Goal: Information Seeking & Learning: Learn about a topic

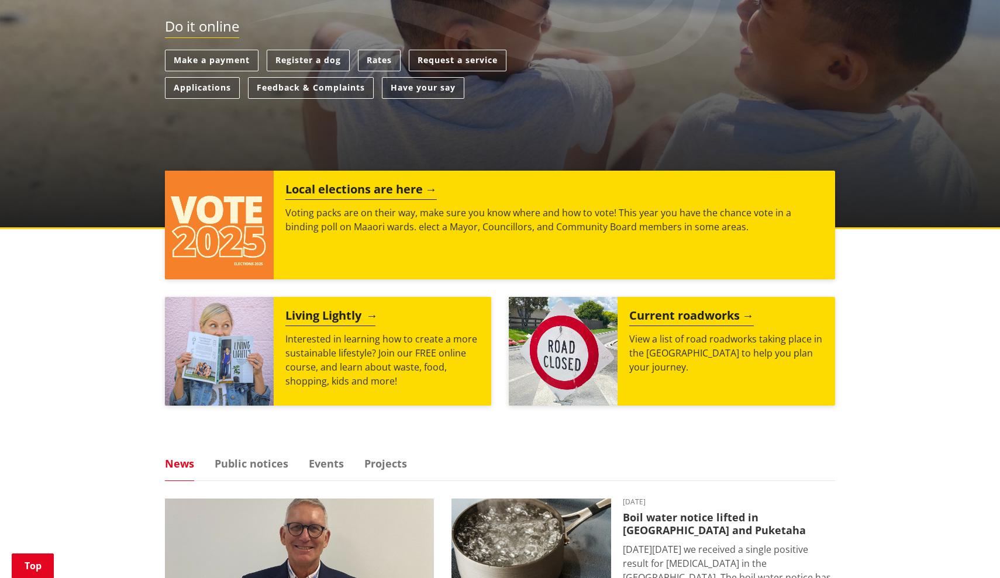
scroll to position [318, 0]
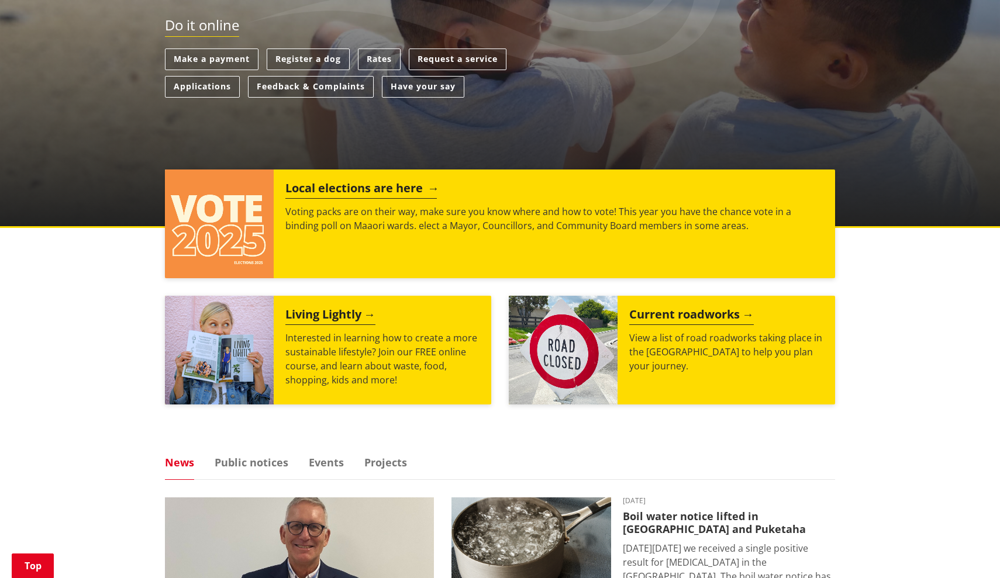
click at [337, 185] on h2 "Local elections are here" at bounding box center [360, 190] width 151 height 18
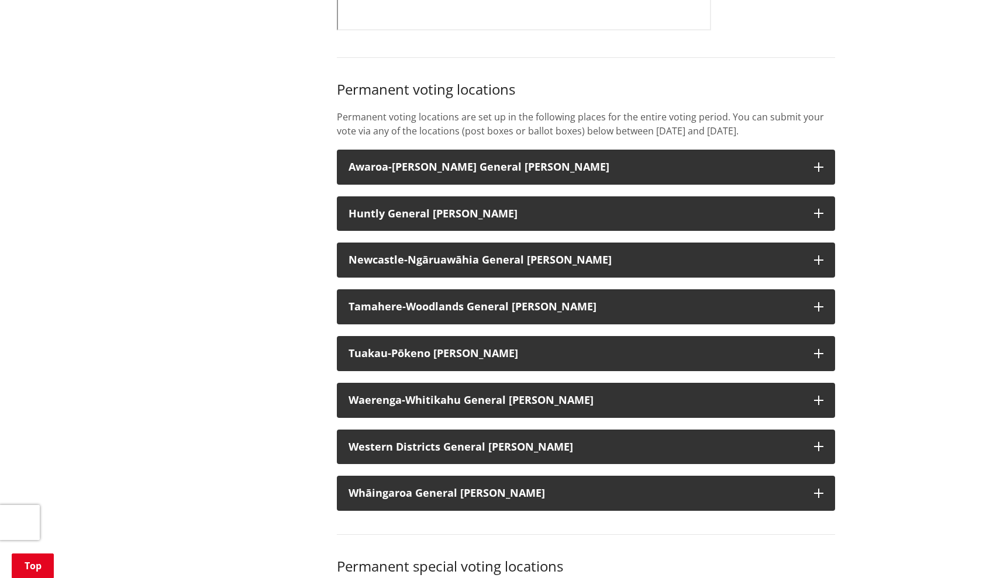
scroll to position [865, 0]
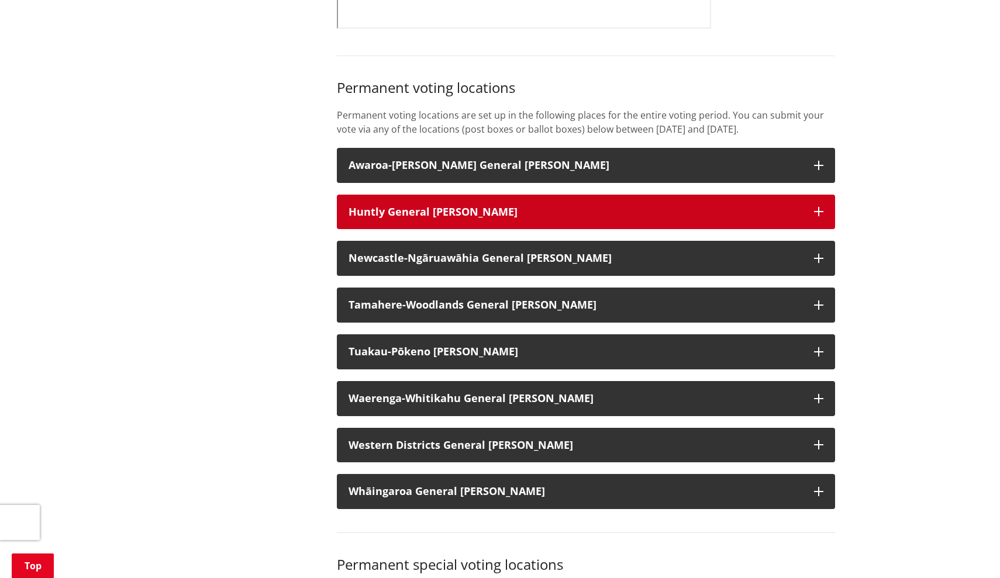
click at [824, 221] on button "Huntly General Ward" at bounding box center [586, 212] width 498 height 35
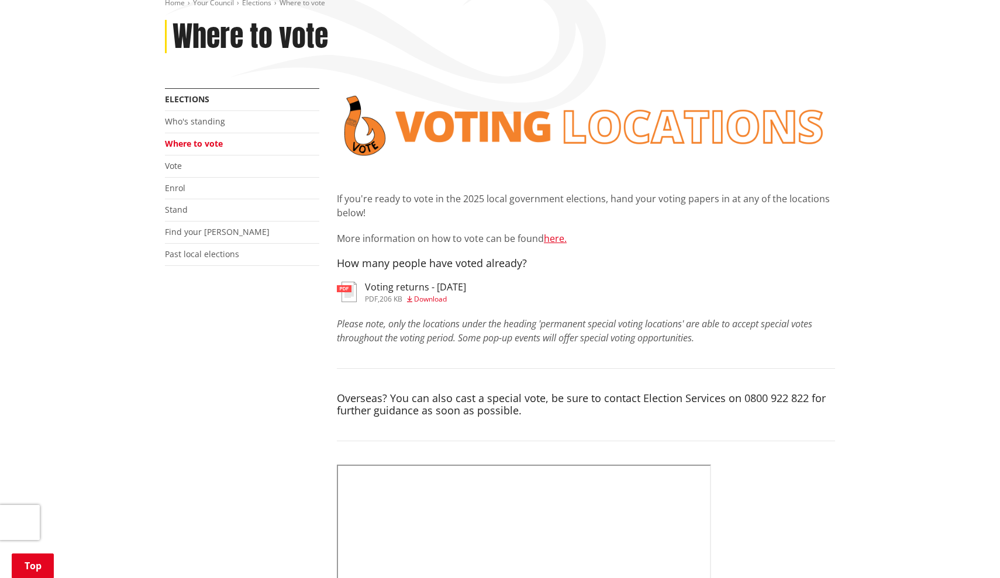
scroll to position [151, 0]
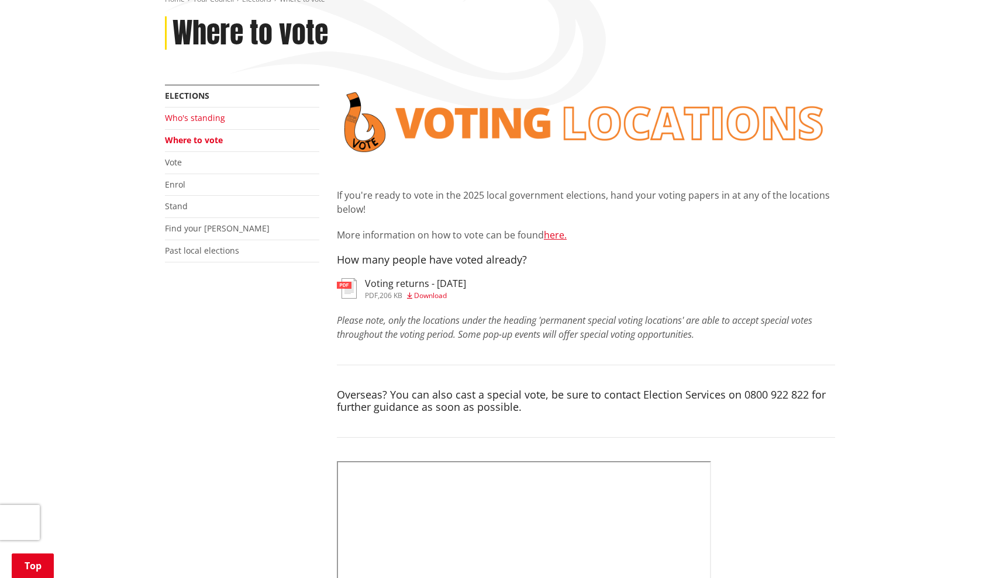
click at [211, 116] on link "Who's standing" at bounding box center [195, 117] width 60 height 11
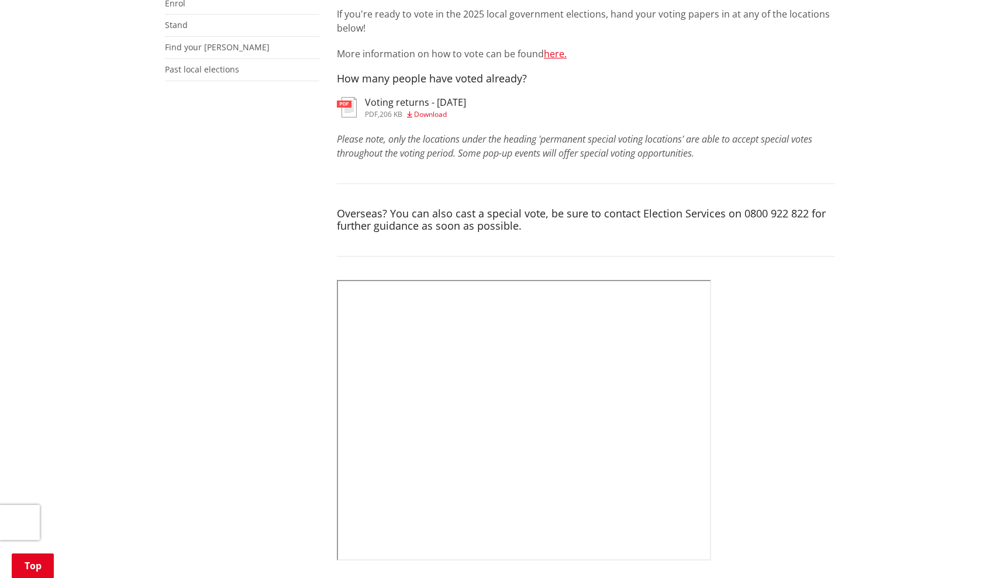
scroll to position [329, 0]
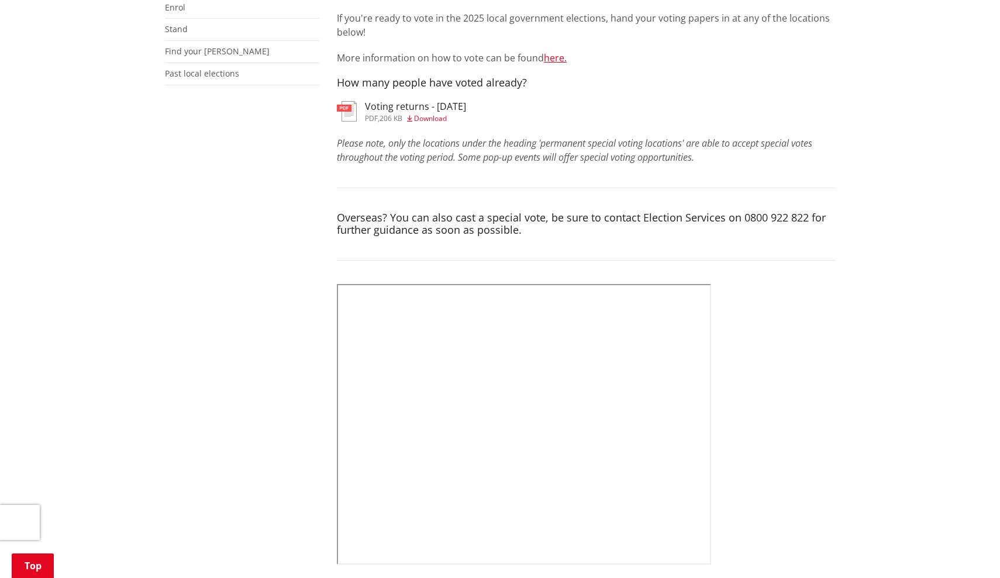
click at [411, 104] on h3 "Voting returns - 8/10/2025" at bounding box center [415, 106] width 101 height 11
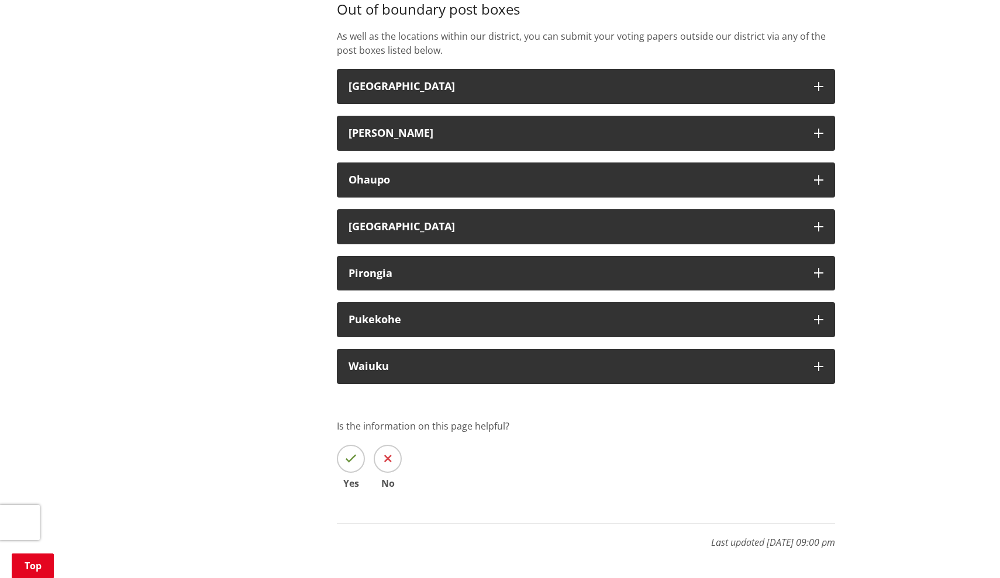
scroll to position [3966, 0]
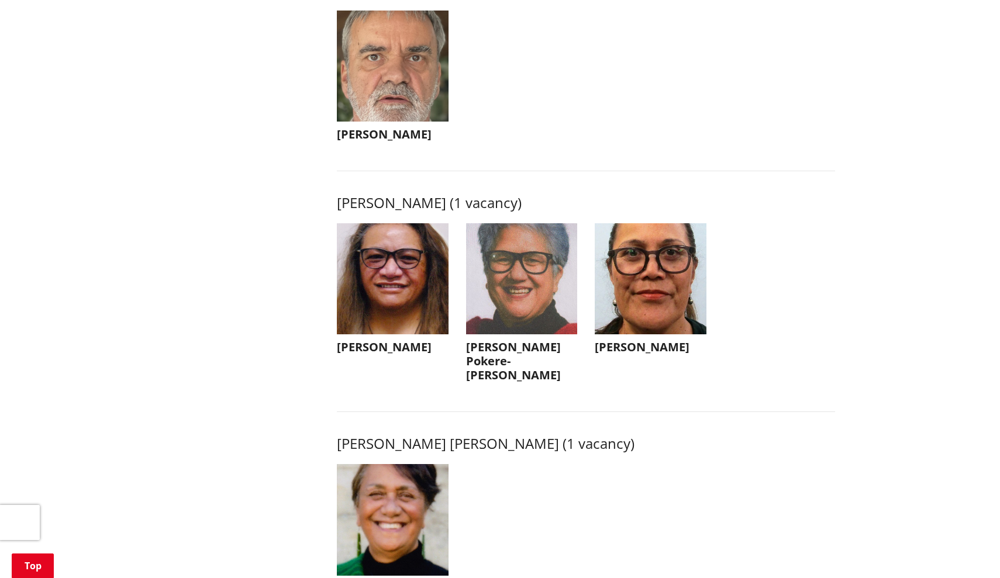
scroll to position [1412, 0]
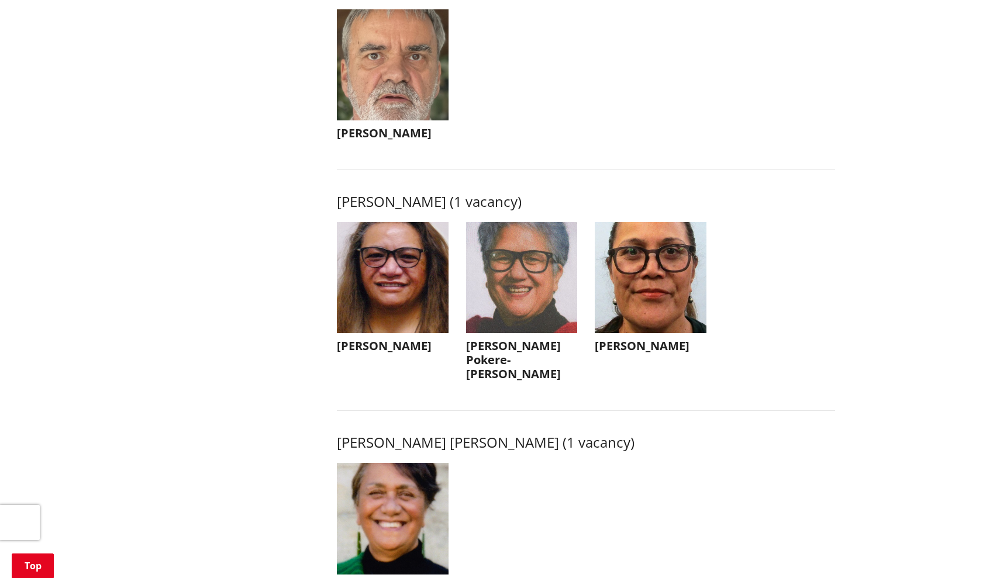
click at [363, 353] on h3 "[PERSON_NAME]" at bounding box center [393, 346] width 112 height 14
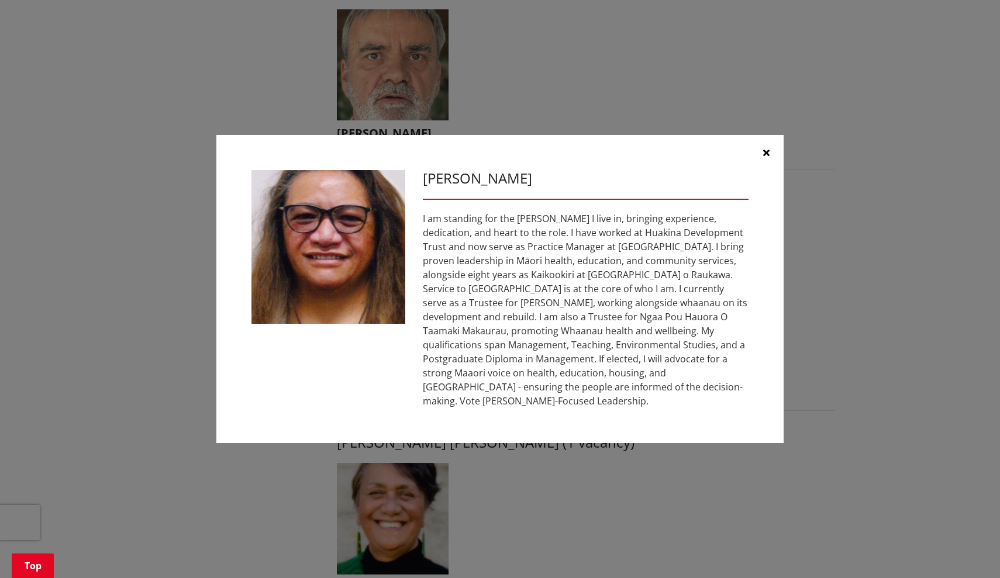
click at [764, 150] on icon "button" at bounding box center [766, 152] width 6 height 9
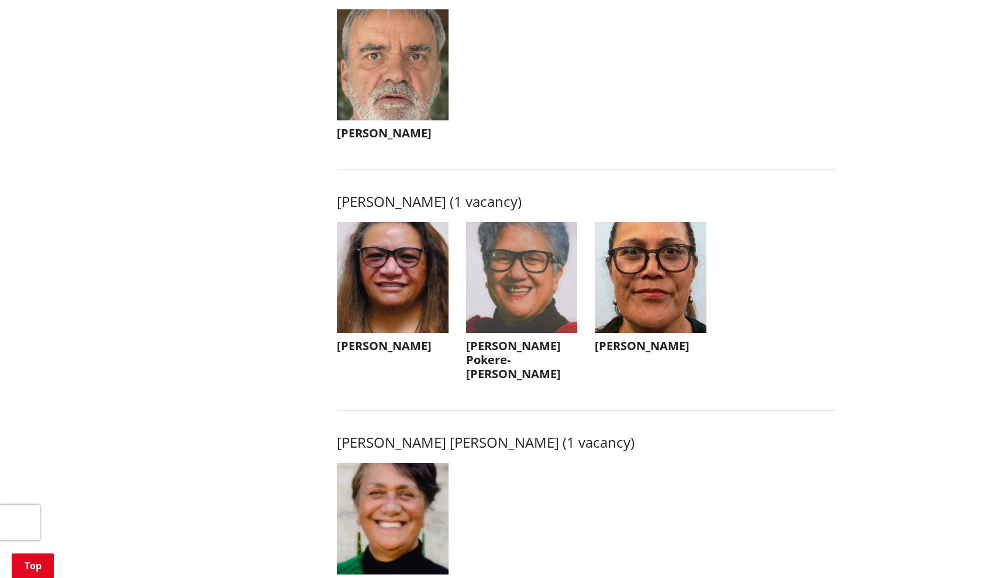
click at [533, 333] on img "button" at bounding box center [522, 278] width 112 height 112
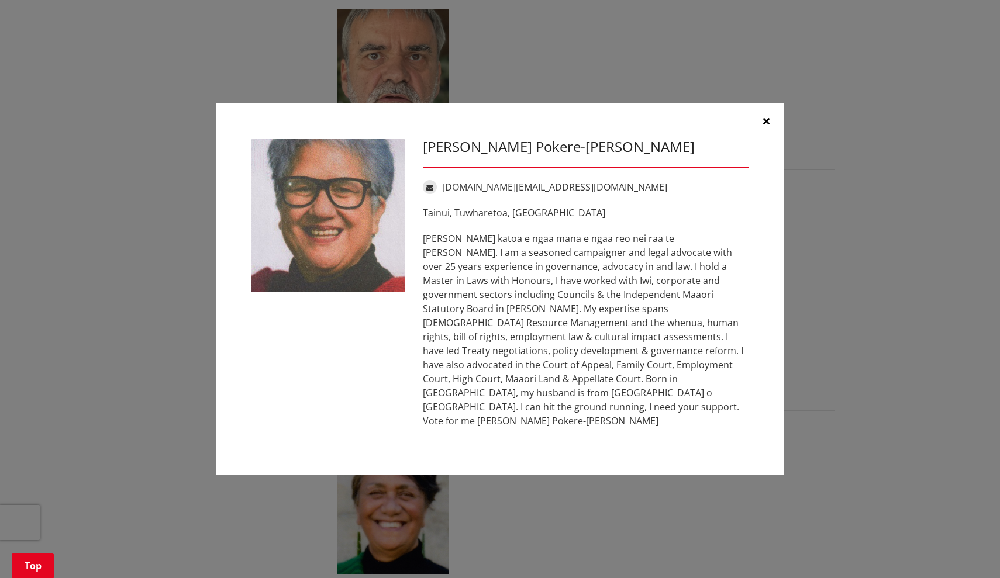
click at [765, 126] on icon "button" at bounding box center [766, 120] width 6 height 9
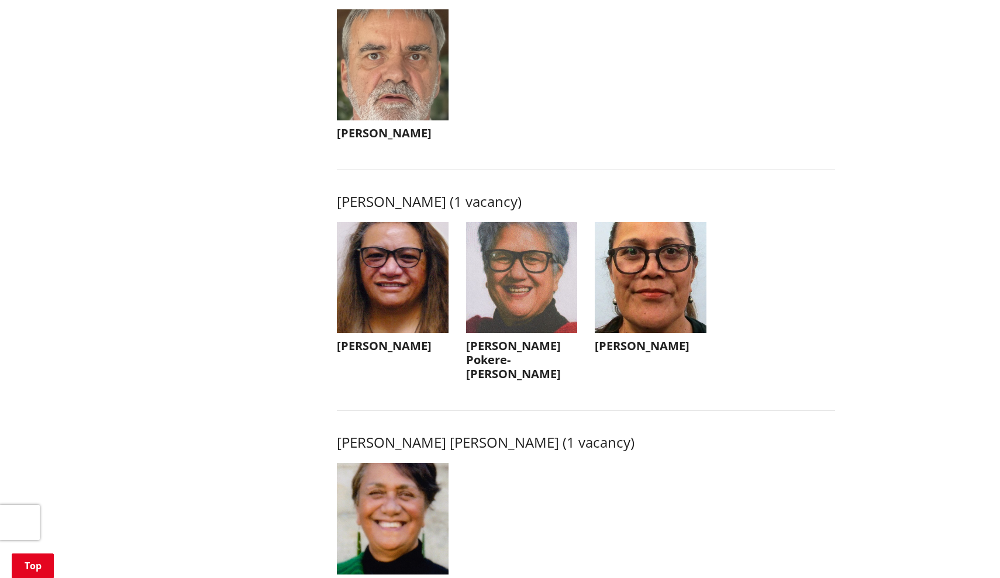
click at [636, 281] on img "button" at bounding box center [651, 278] width 112 height 112
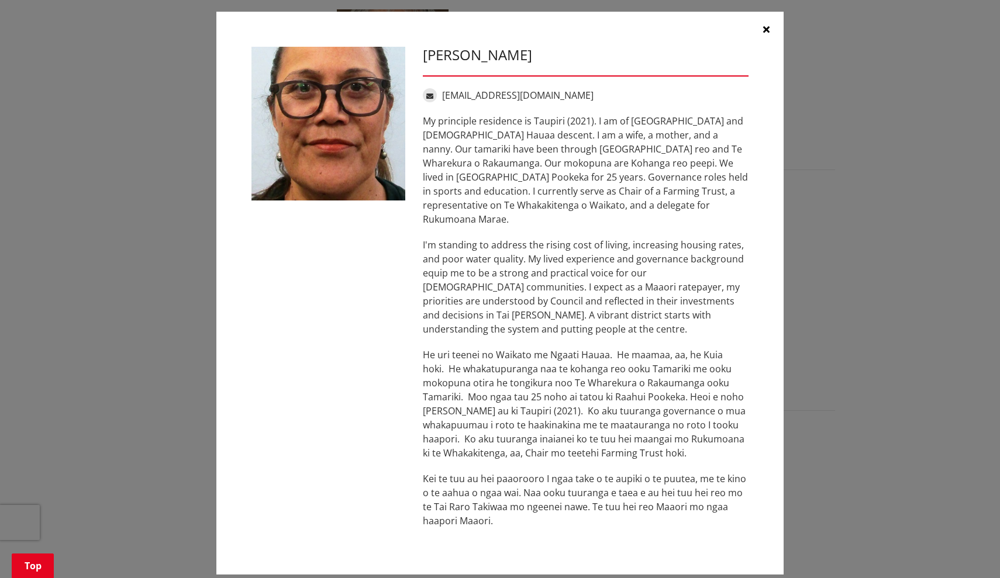
scroll to position [5, 0]
click at [766, 31] on icon "button" at bounding box center [766, 29] width 6 height 9
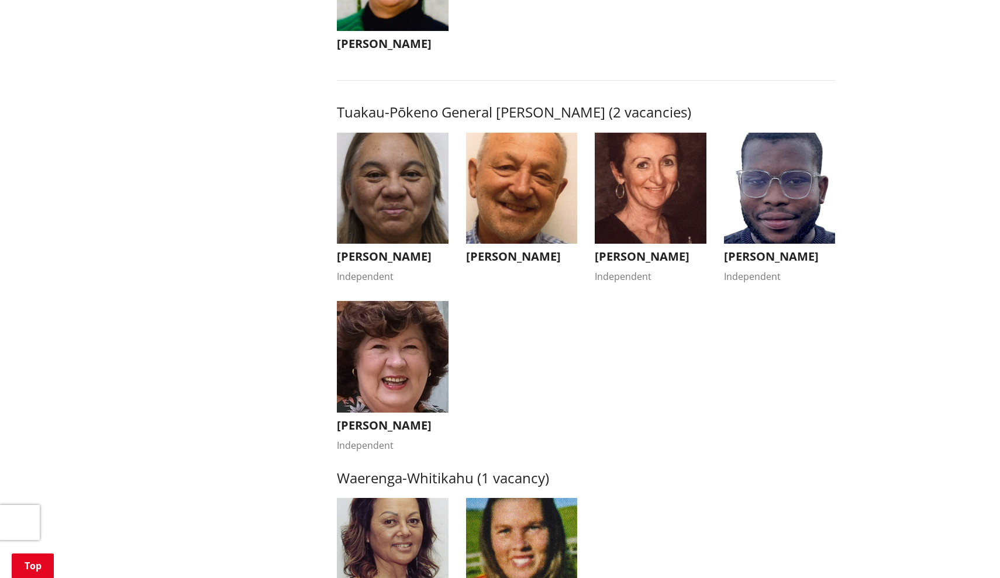
scroll to position [1958, 0]
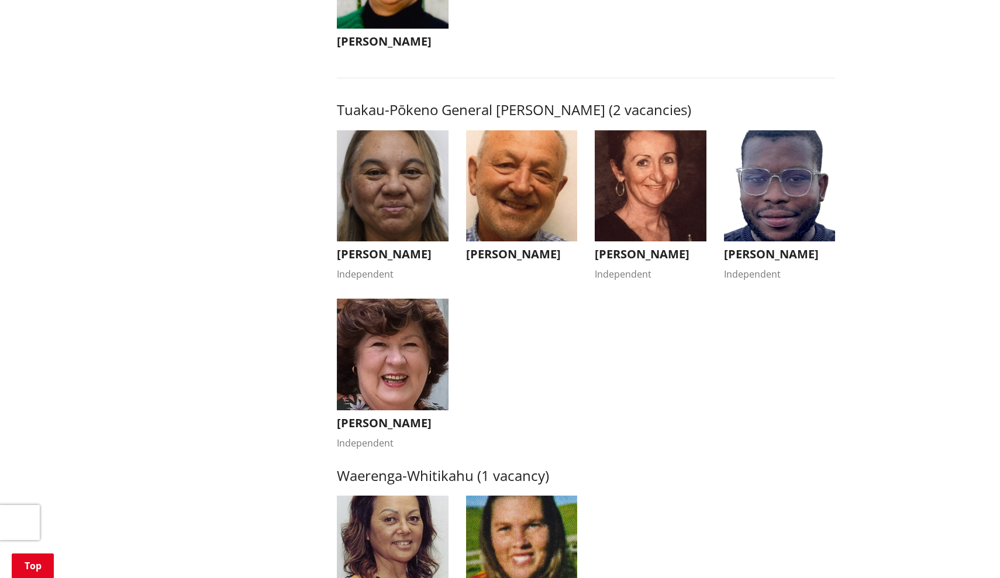
click at [799, 178] on img "button" at bounding box center [780, 186] width 112 height 112
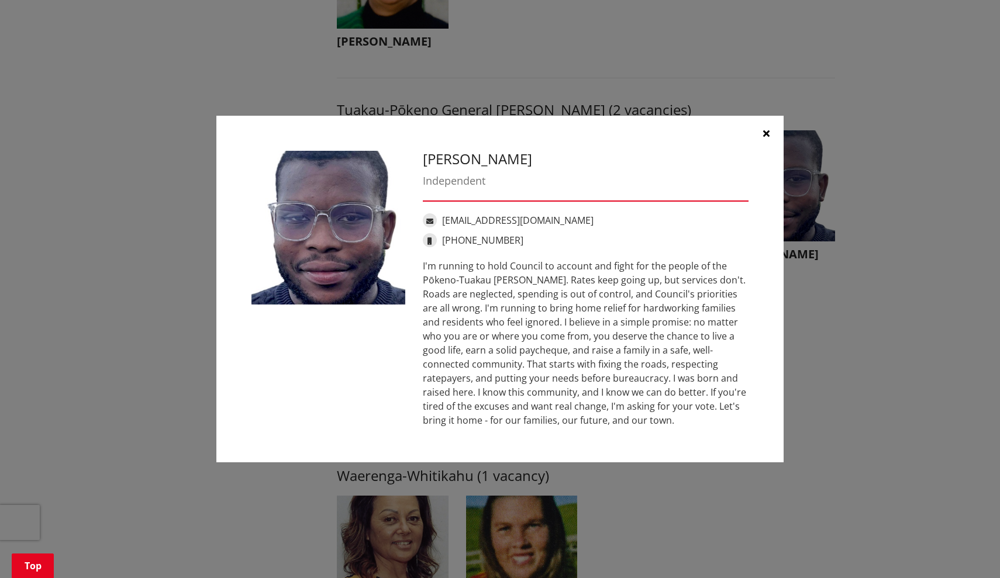
click at [767, 132] on icon "button" at bounding box center [766, 133] width 6 height 9
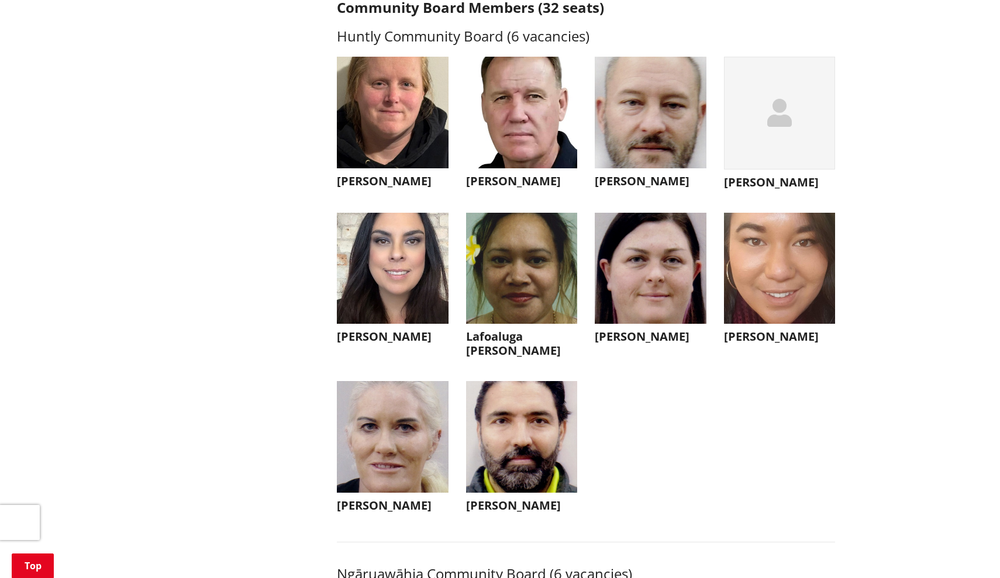
scroll to position [3073, 0]
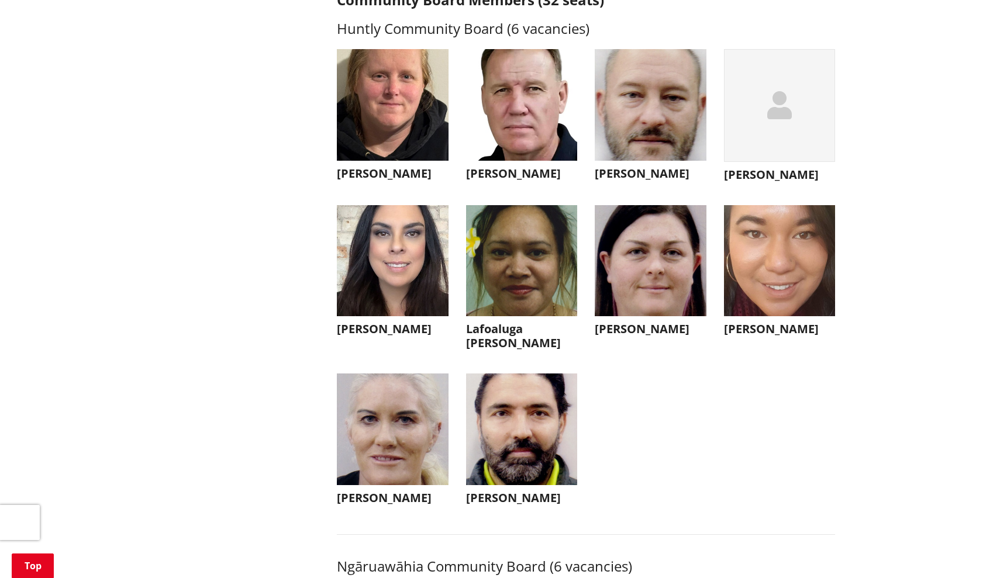
click at [789, 146] on div "button" at bounding box center [780, 105] width 112 height 113
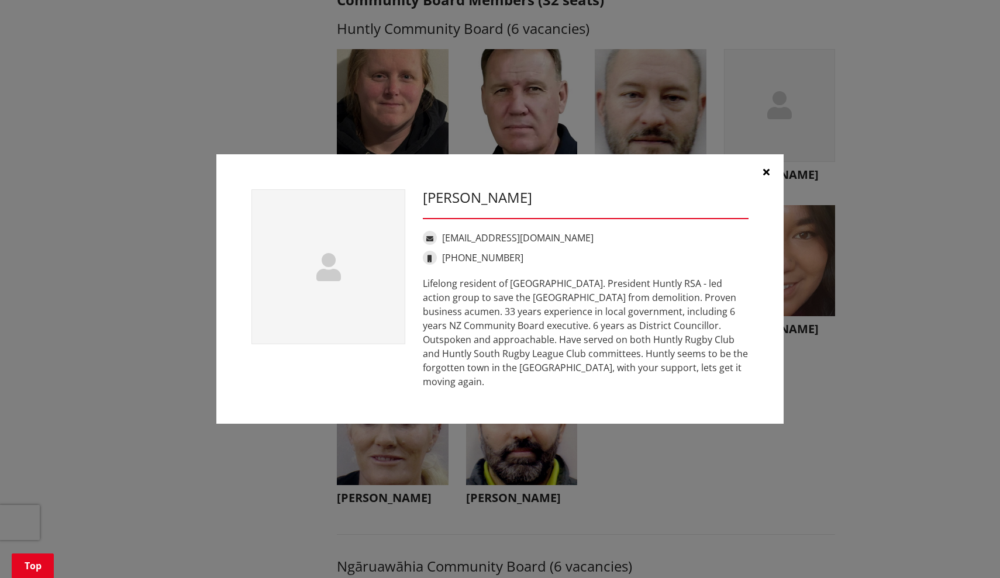
click at [767, 177] on icon "button" at bounding box center [766, 171] width 6 height 9
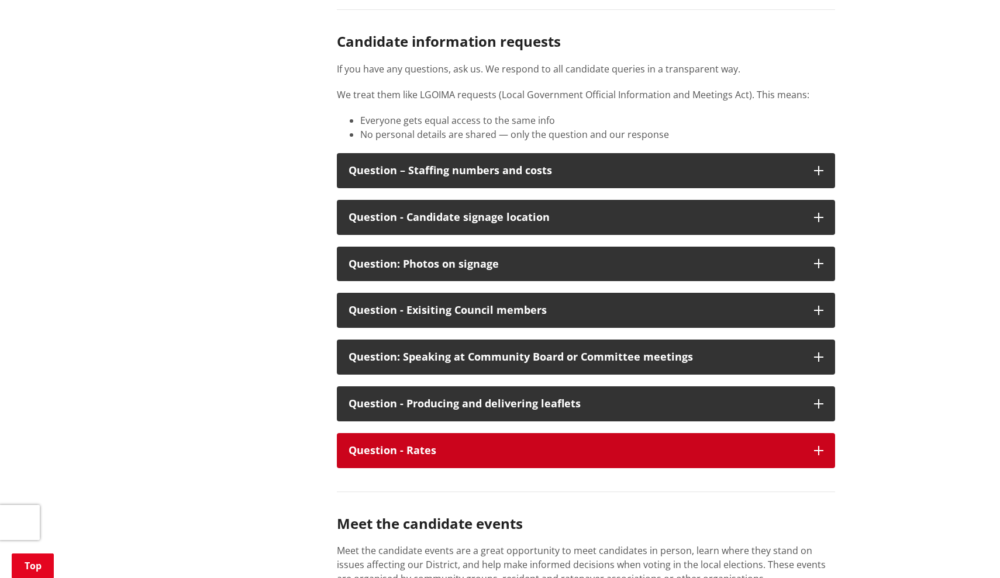
scroll to position [6020, 0]
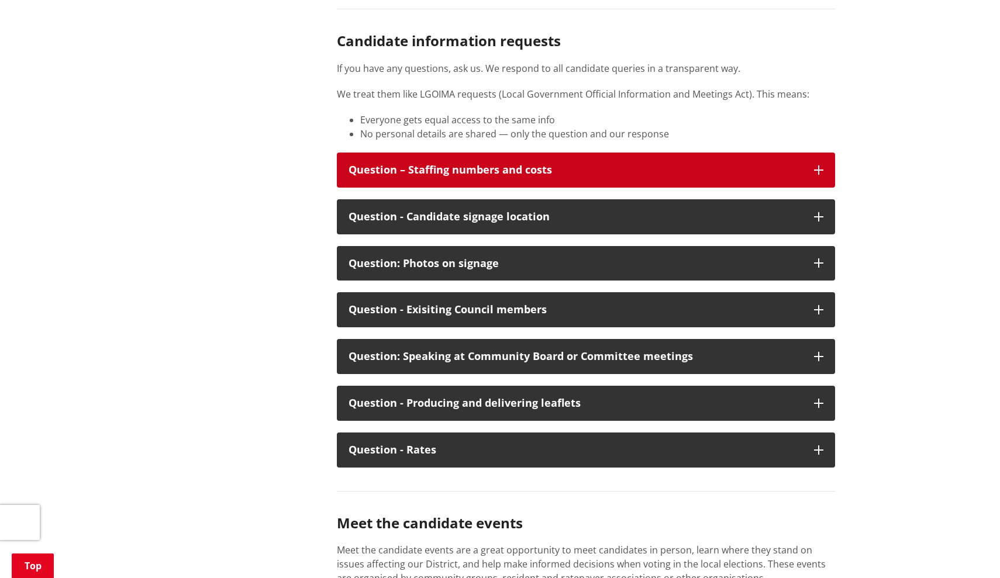
click at [561, 176] on div "Question – Staffing numbers and costs" at bounding box center [576, 170] width 454 height 12
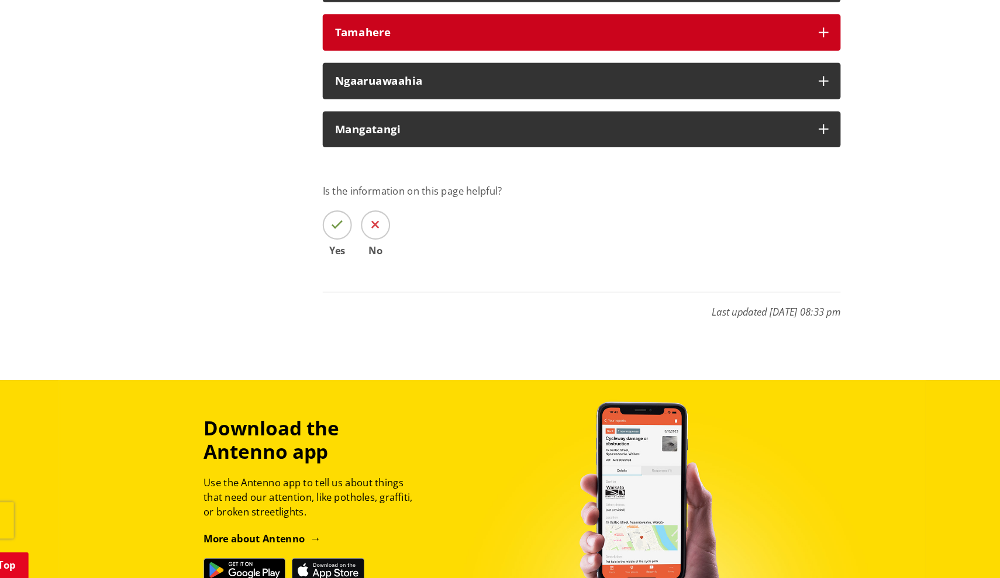
scroll to position [7320, 0]
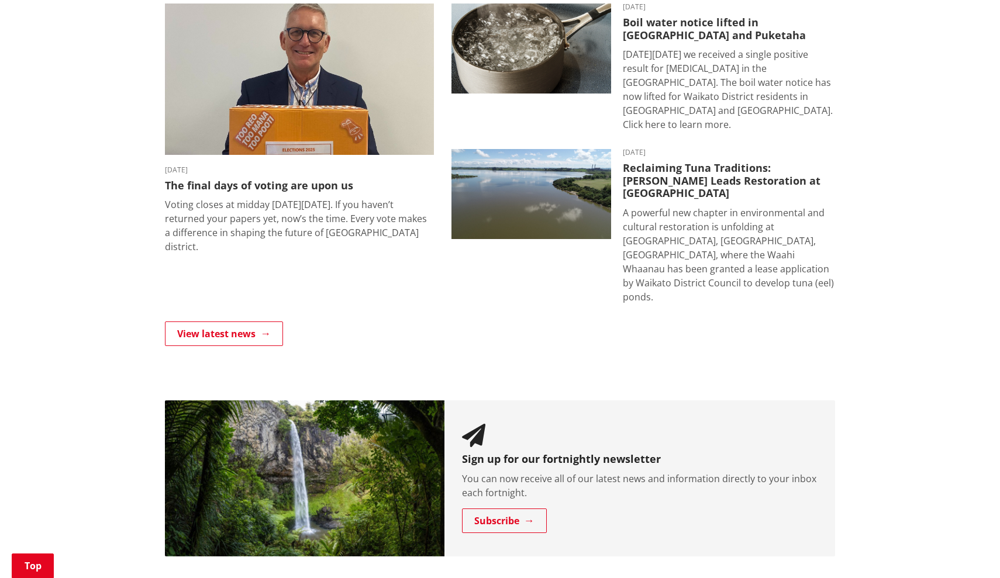
scroll to position [813, 0]
